Goal: Use online tool/utility: Use online tool/utility

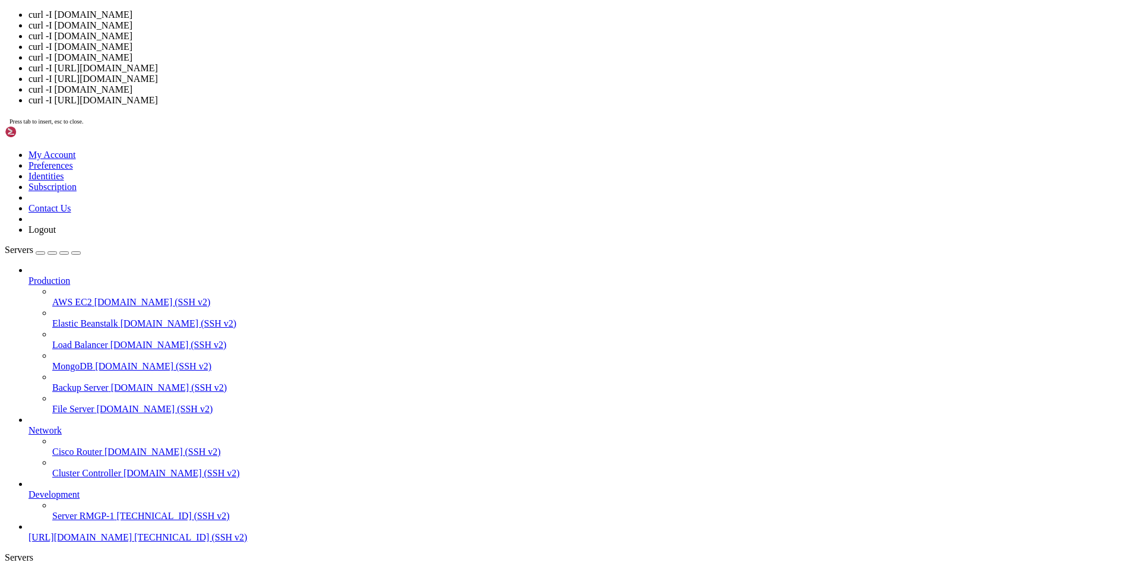
scroll to position [5, 1]
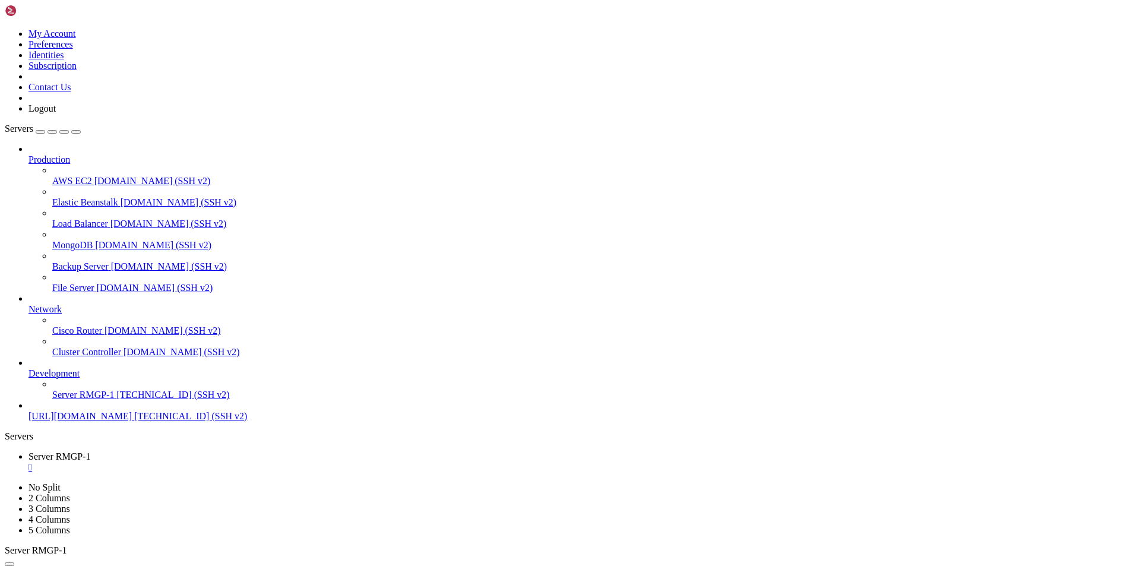
drag, startPoint x: 165, startPoint y: 1017, endPoint x: 85, endPoint y: 958, distance: 99.7
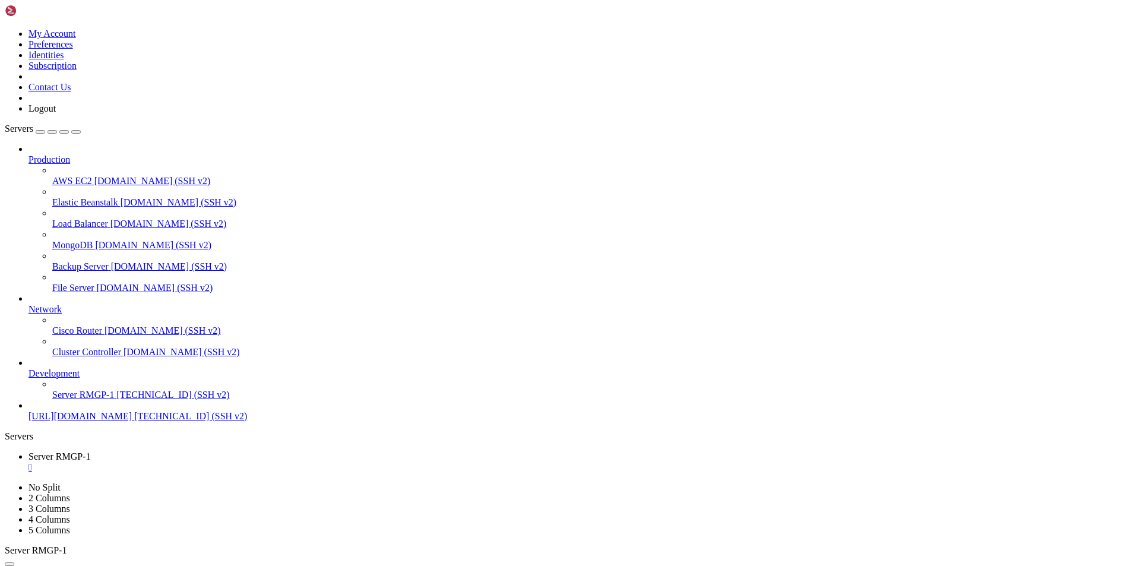
click at [25, 421] on div "Production AWS EC2 [DOMAIN_NAME] (SSH v2) Elastic Beanstalk [DOMAIN_NAME] (SSH …" at bounding box center [570, 283] width 1130 height 278
drag, startPoint x: 125, startPoint y: 1143, endPoint x: 85, endPoint y: 1104, distance: 56.7
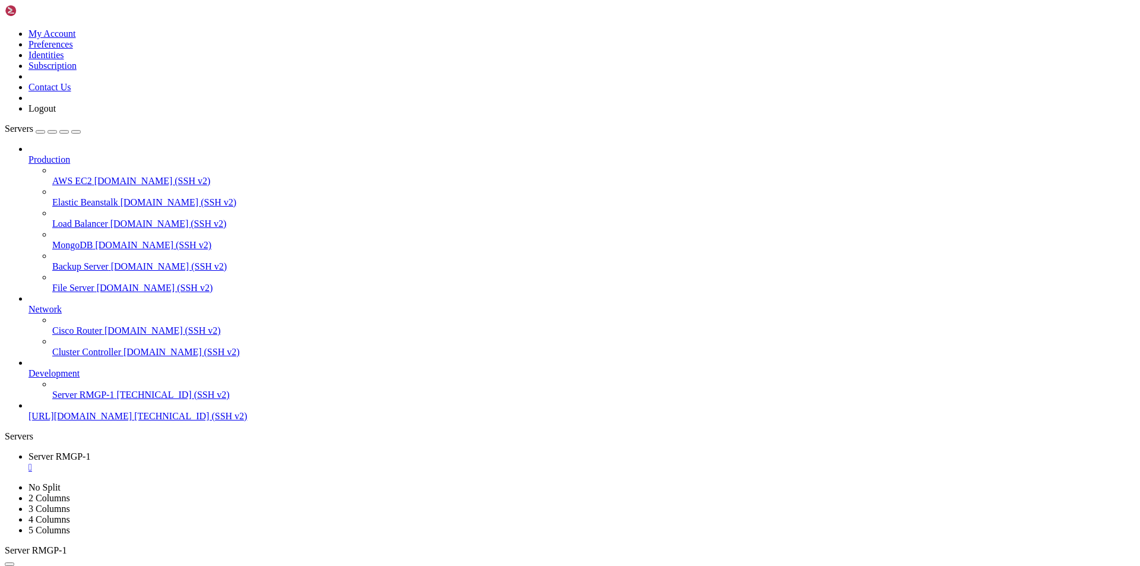
scroll to position [1151, 0]
drag, startPoint x: 125, startPoint y: 1159, endPoint x: 100, endPoint y: 1136, distance: 34.0
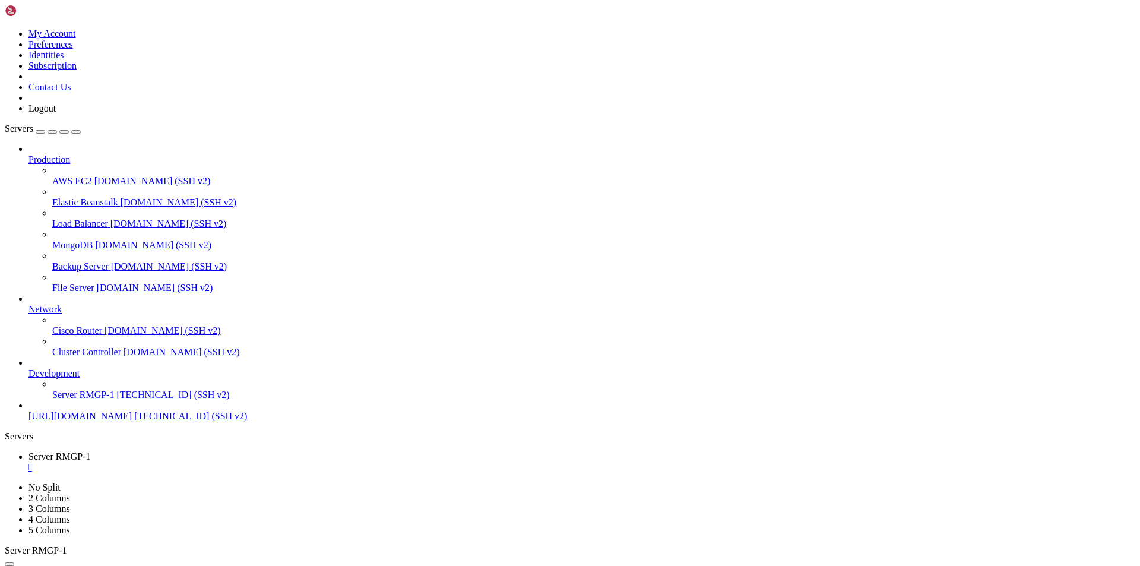
scroll to position [1221, 0]
drag, startPoint x: 157, startPoint y: 1154, endPoint x: 100, endPoint y: 1108, distance: 73.5
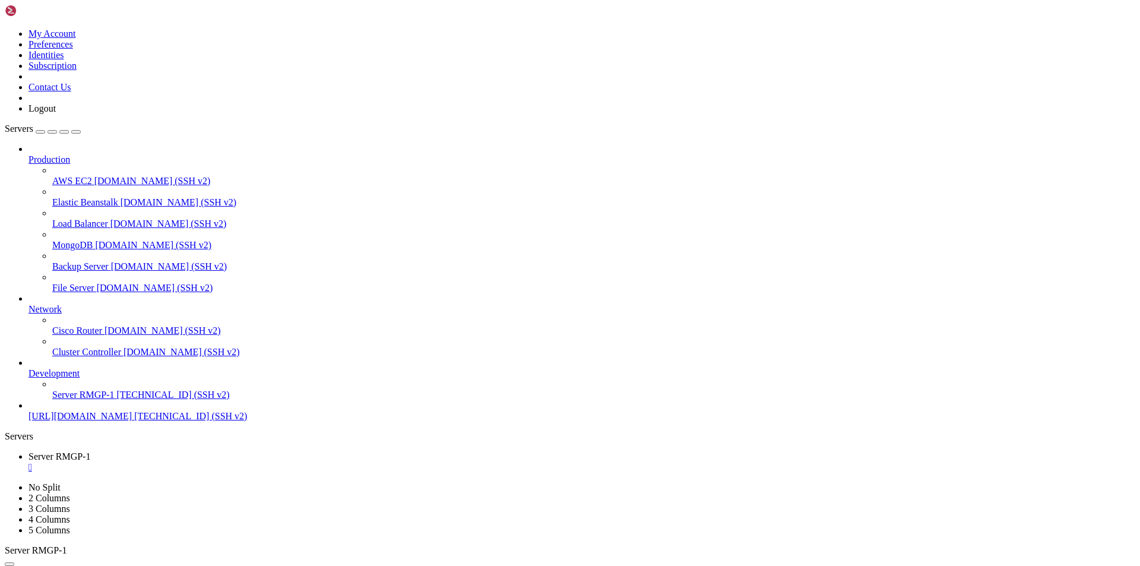
scroll to position [1262, 0]
